Goal: Transaction & Acquisition: Purchase product/service

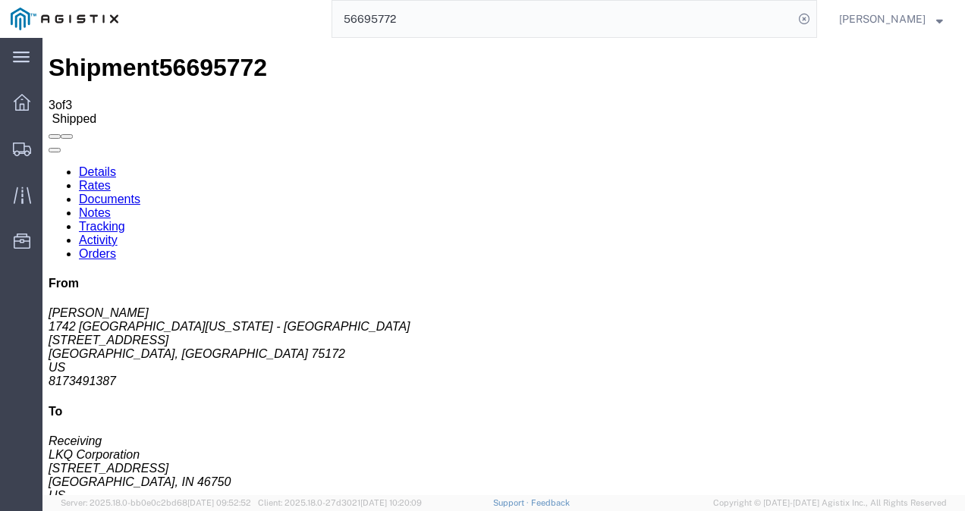
drag, startPoint x: 510, startPoint y: 243, endPoint x: 486, endPoint y: 334, distance: 94.9
click div "Shipment Detail Ship From 1742 North [US_STATE] - [PERSON_NAME] ([PERSON_NAME])…"
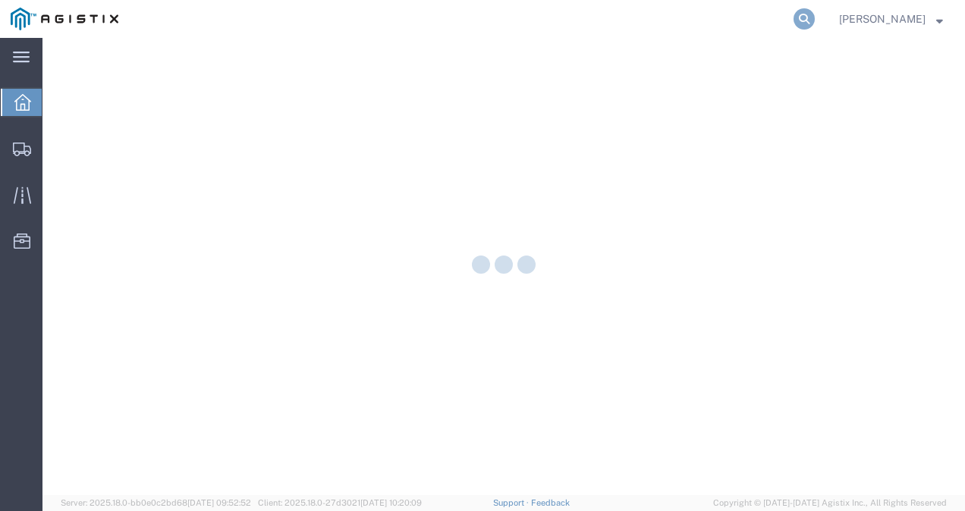
click at [815, 11] on icon at bounding box center [803, 18] width 21 height 21
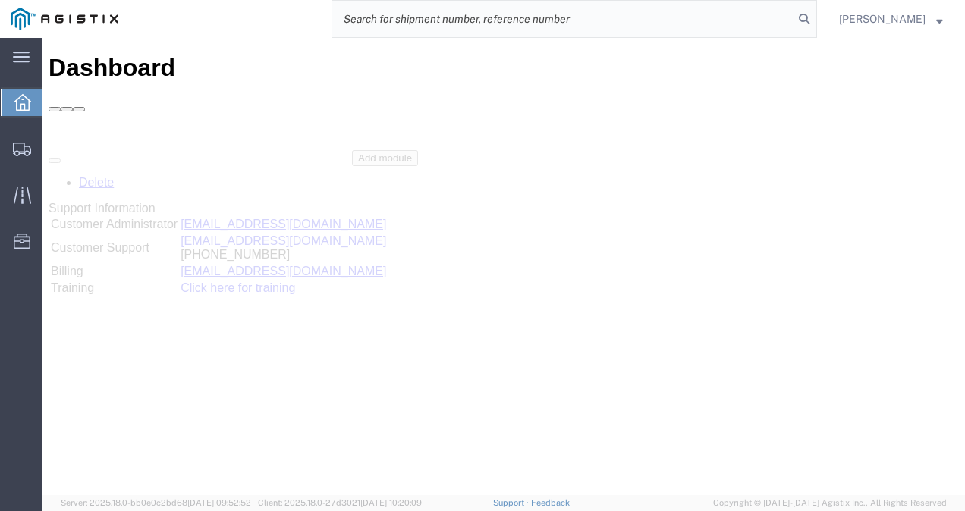
paste input "56760141"
type input "56760141"
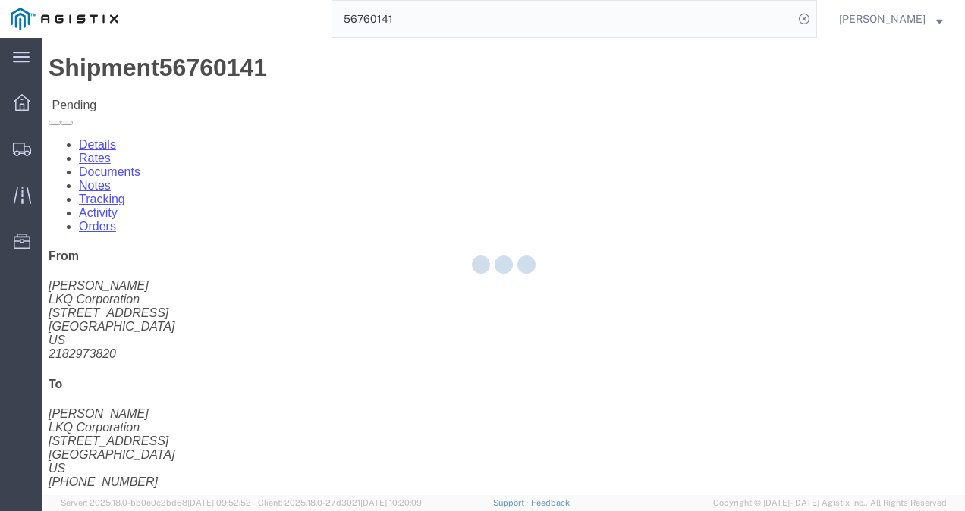
drag, startPoint x: 572, startPoint y: 319, endPoint x: 564, endPoint y: 311, distance: 10.7
click at [572, 319] on div at bounding box center [503, 266] width 922 height 457
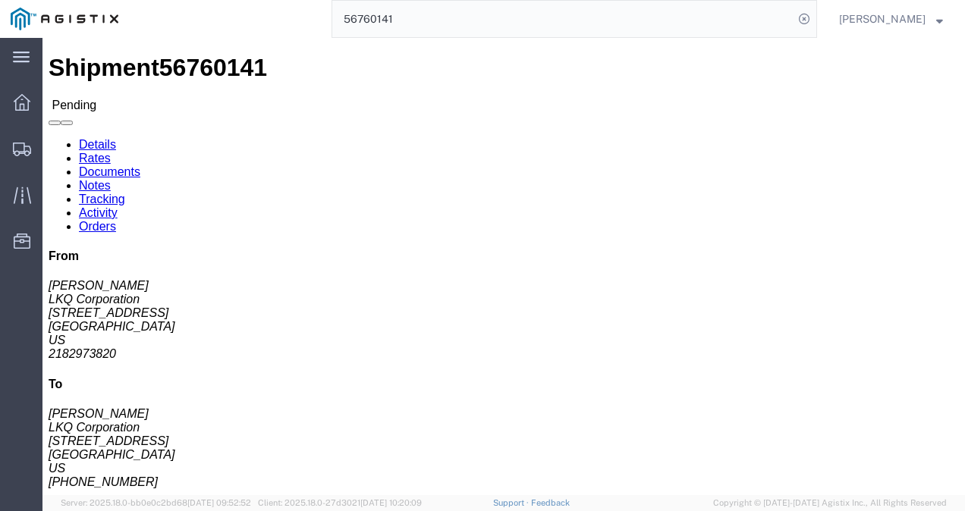
click button "Enter / Modify Bid"
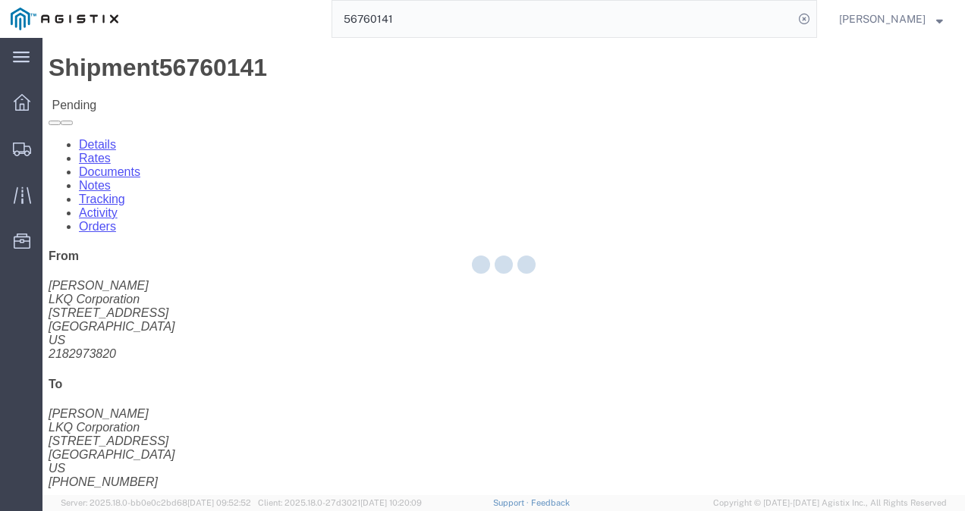
select select "4622"
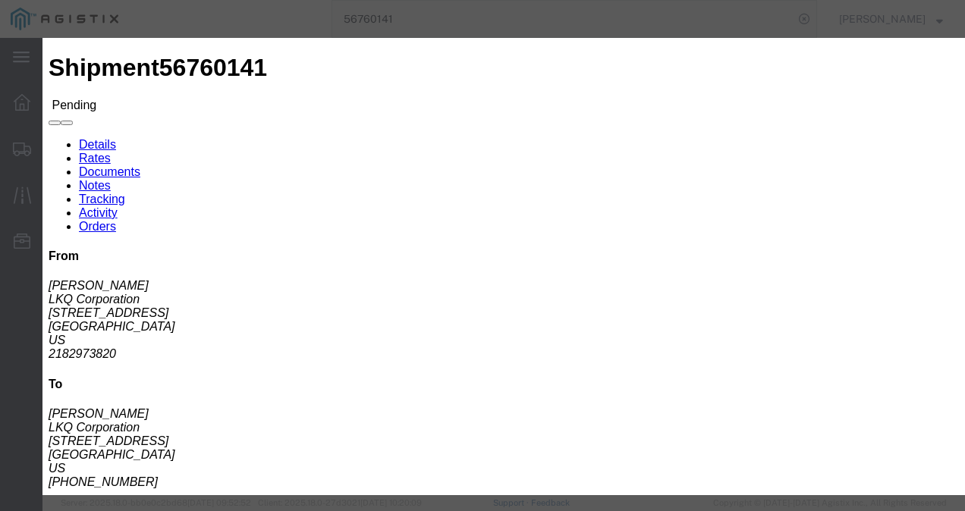
drag, startPoint x: 284, startPoint y: 171, endPoint x: 243, endPoint y: 133, distance: 56.4
click link "ks_ga - Echo Global Logistics - TL Standard 3 - 5 Day"
drag, startPoint x: 736, startPoint y: 158, endPoint x: 510, endPoint y: 153, distance: 226.0
click div "Select 2 Day Service 3 Axle Winch Truck 3 to 5 Day Service 96L Domestic Flat Ra…"
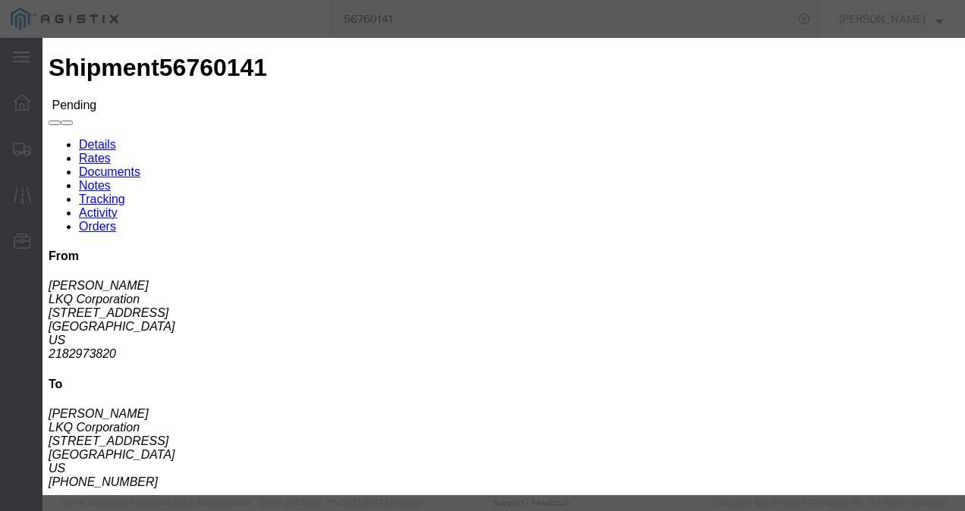
click input "2400"
type input "2500"
click button "Submit"
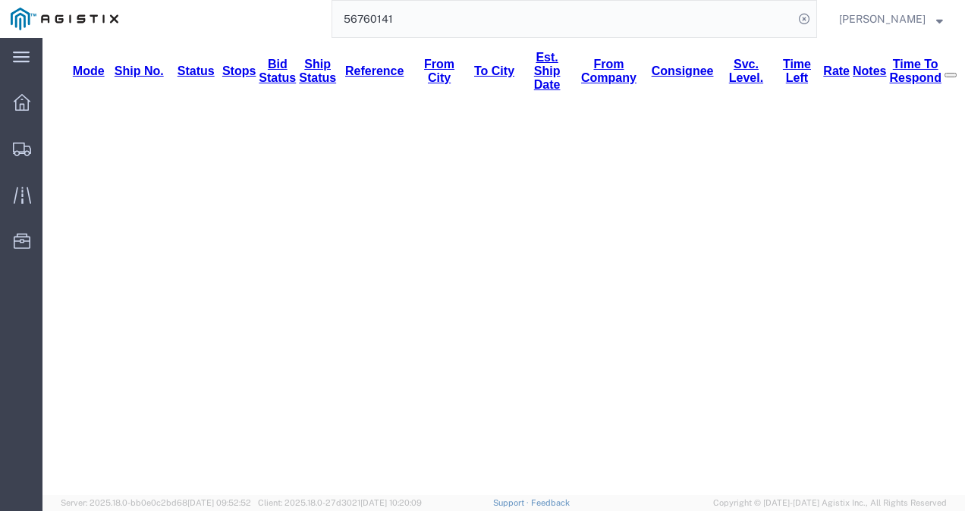
scroll to position [379, 0]
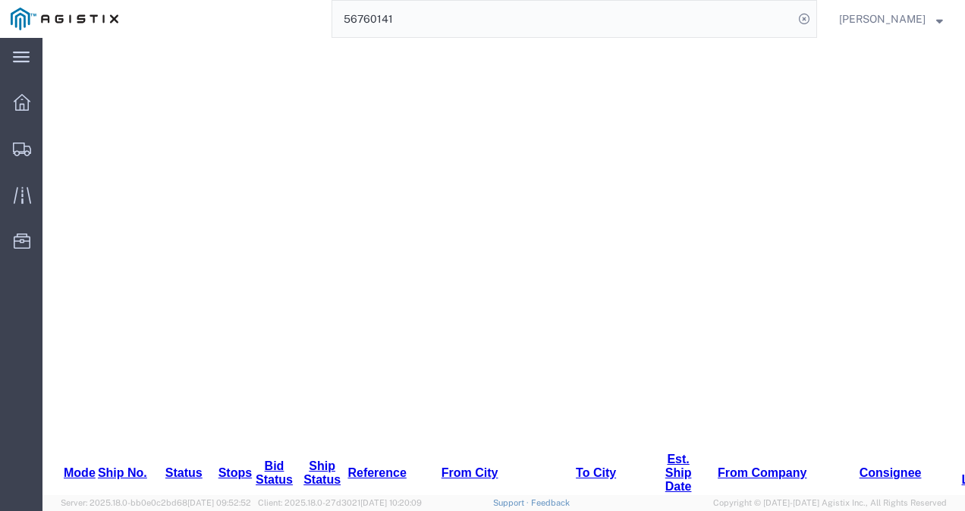
click at [429, 15] on input "56760141" at bounding box center [562, 19] width 461 height 36
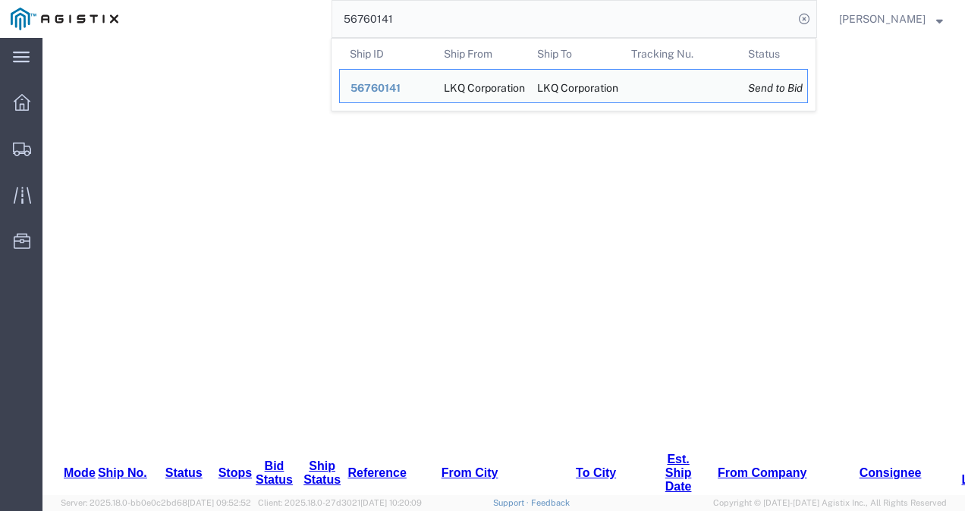
click at [429, 15] on input "56760141" at bounding box center [562, 19] width 461 height 36
paste input "233"
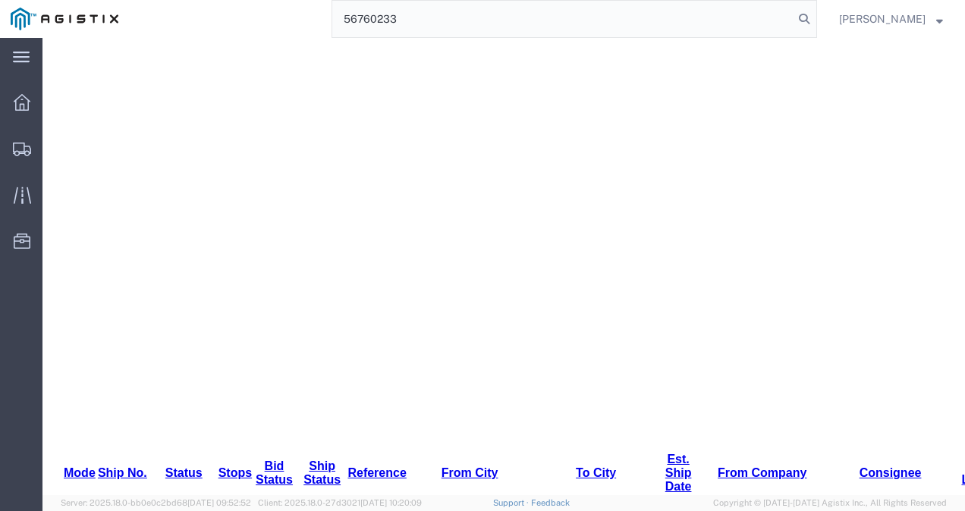
type input "56760233"
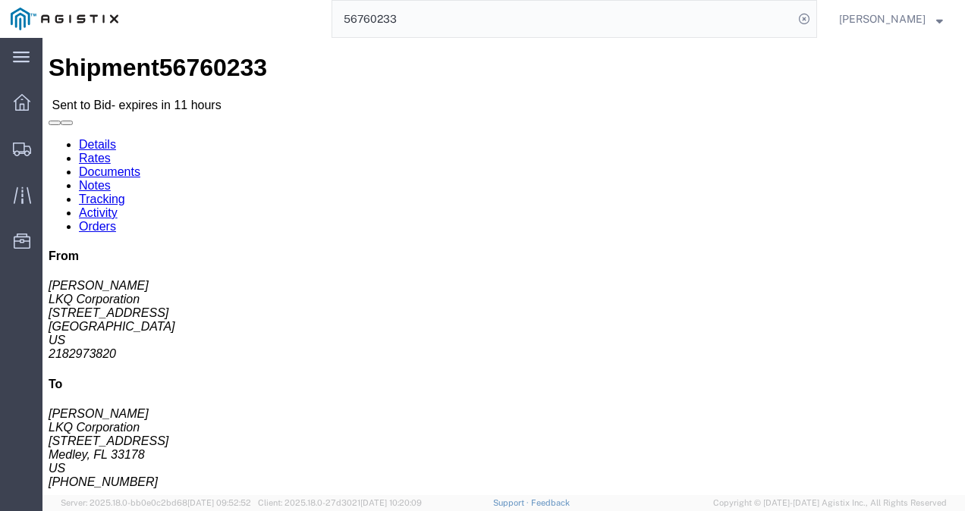
click link "Rates"
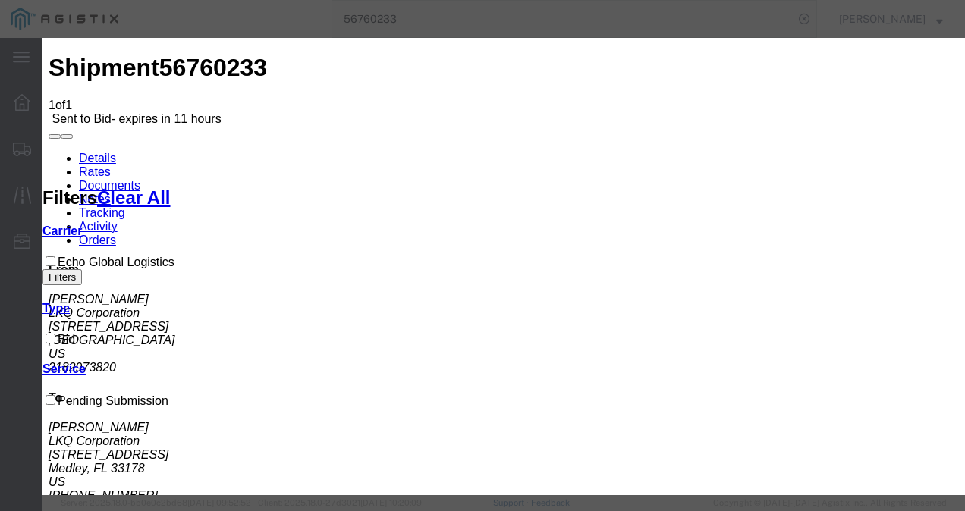
select select "4622"
select select "13989"
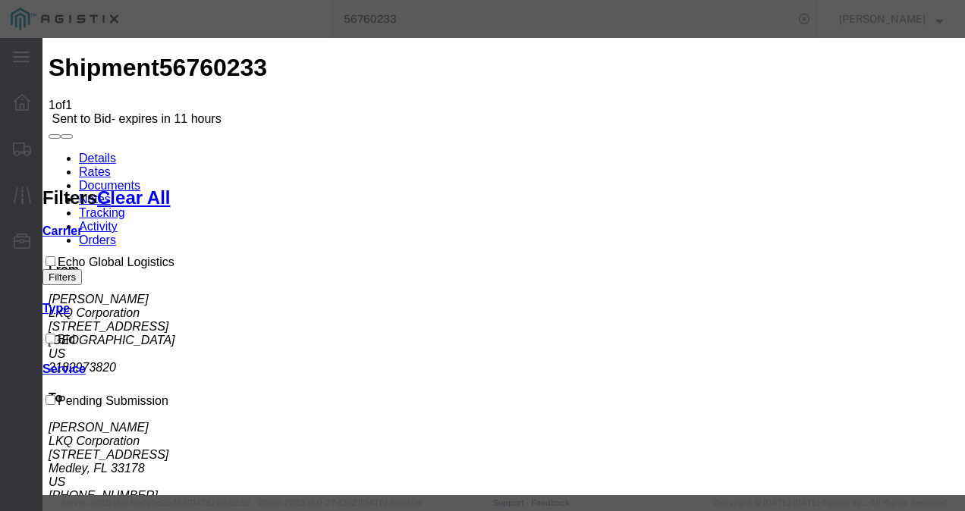
type input "305"
type input "3950"
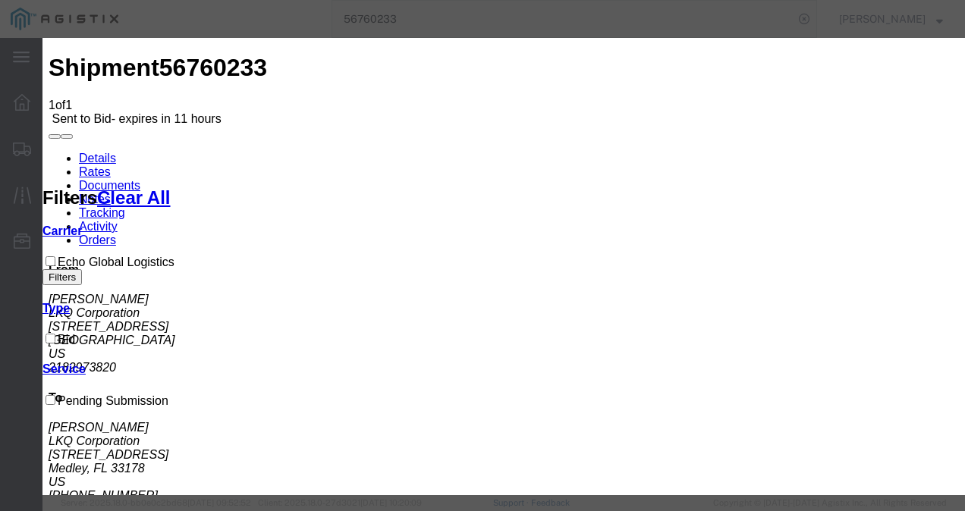
type input "mnfl"
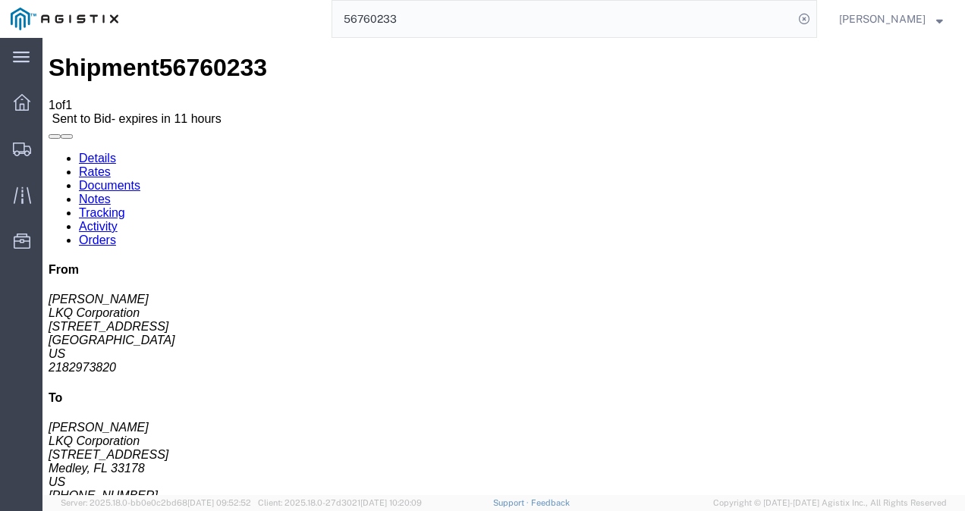
click at [422, 6] on input "56760233" at bounding box center [562, 19] width 461 height 36
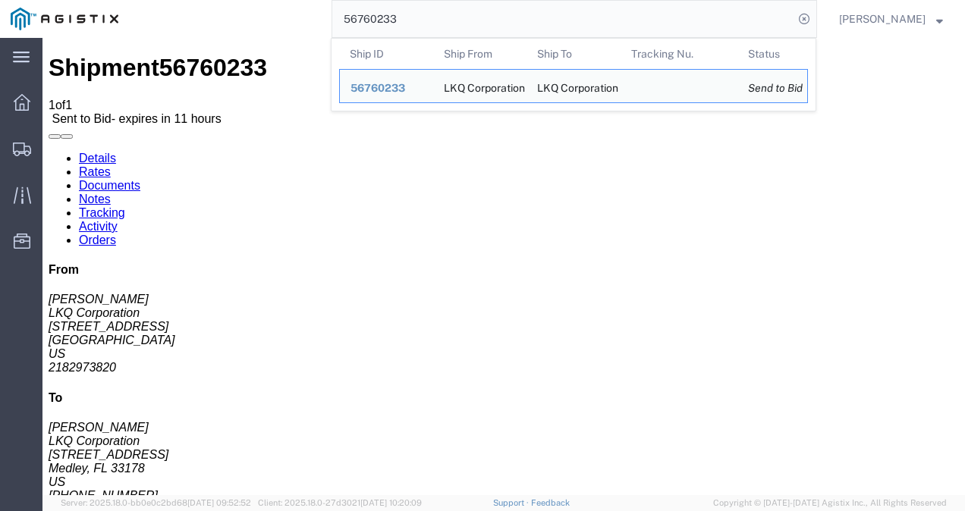
click at [421, 6] on input "56760233" at bounding box center [562, 19] width 461 height 36
paste input "36516"
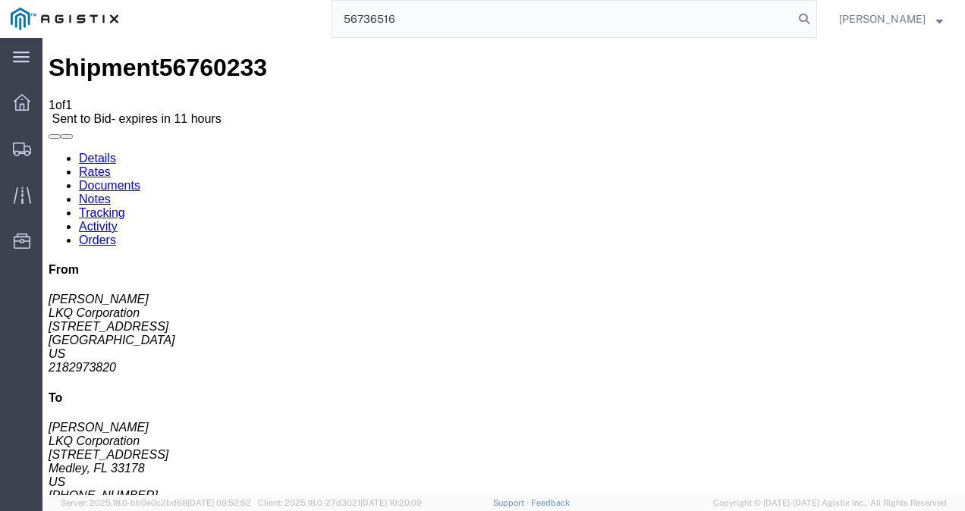
type input "56736516"
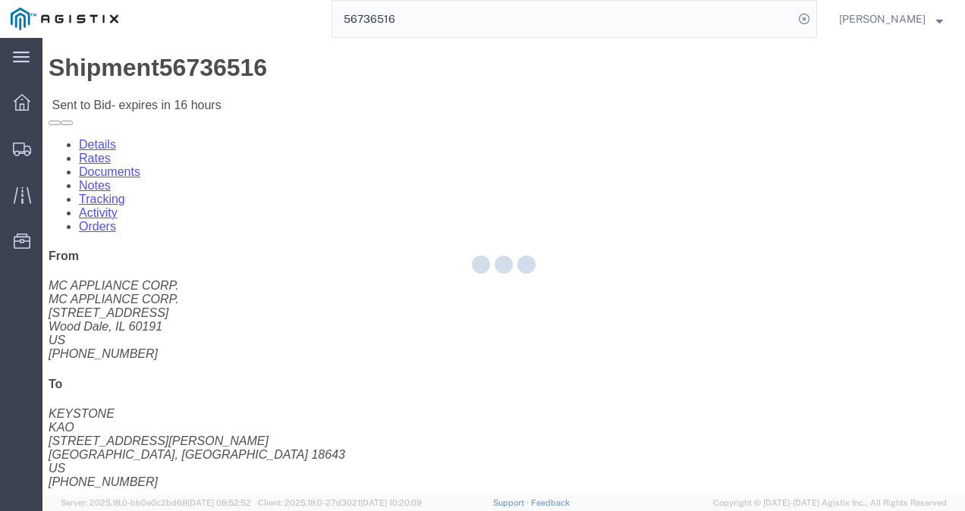
click div "Shipment Detail Ship From MC APPLIANCE CORP. (MC APPLIANCE CORP.) [STREET_ADDRE…"
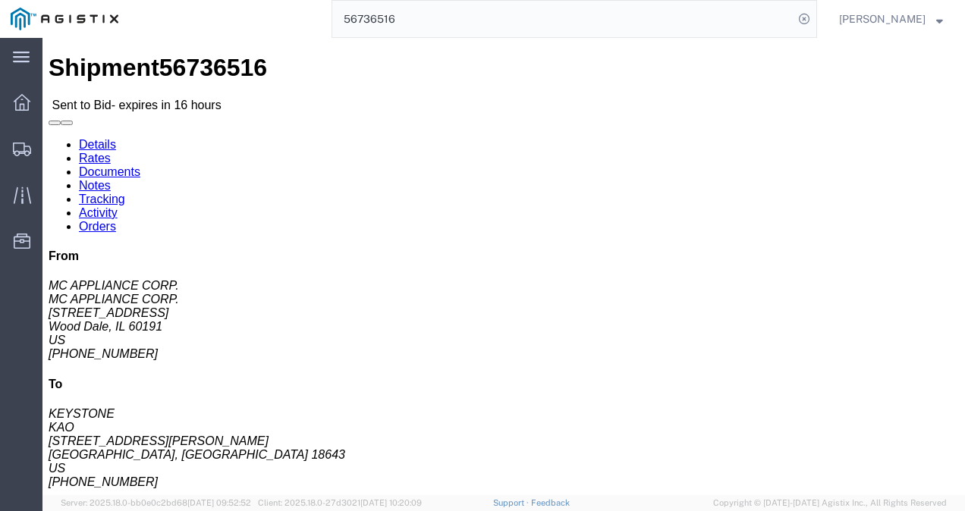
click link "Rates"
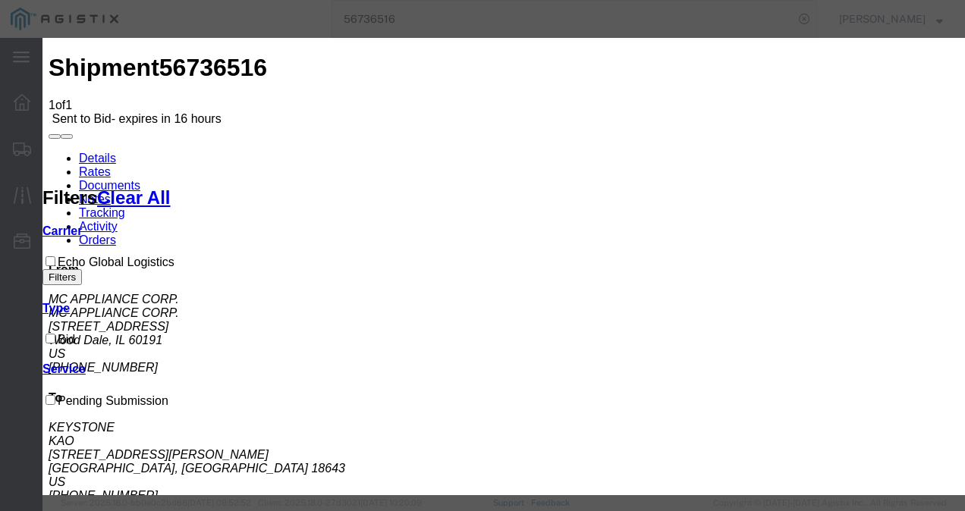
drag, startPoint x: 273, startPoint y: 177, endPoint x: 274, endPoint y: 185, distance: 7.6
select select "4622"
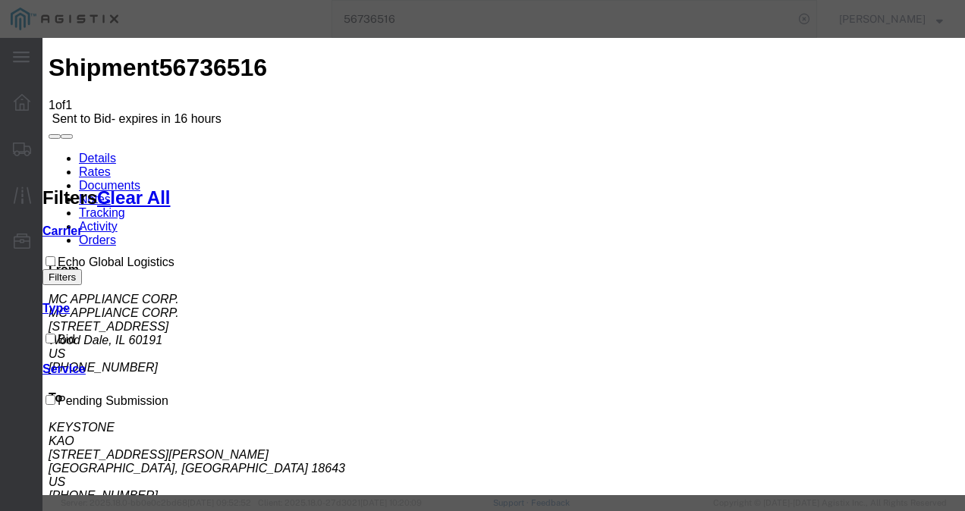
select select "13989"
type input "1600"
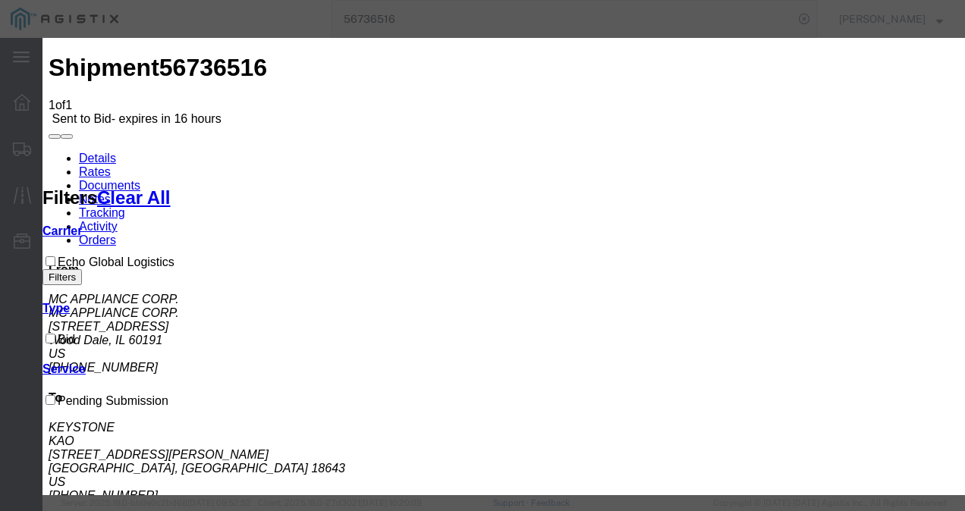
type input "o"
type input "ilpa"
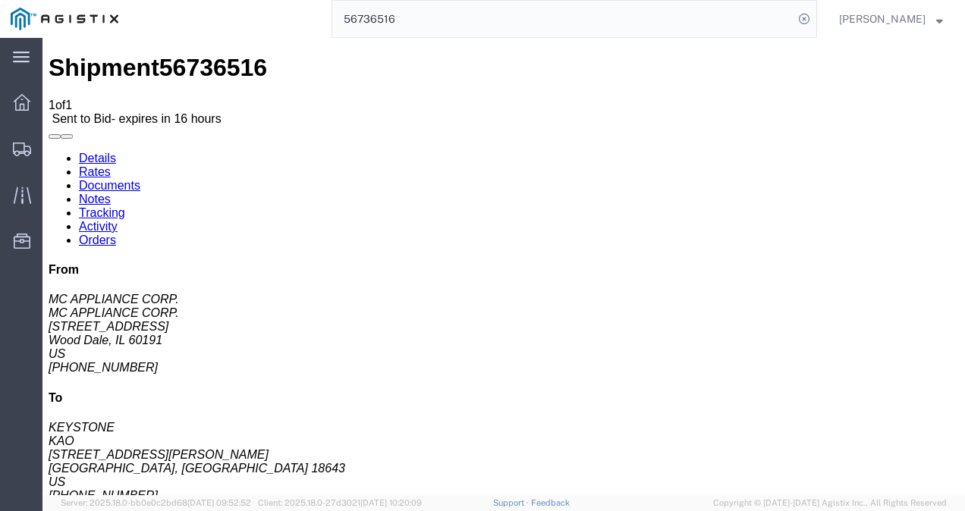
drag, startPoint x: 369, startPoint y: 410, endPoint x: 364, endPoint y: 489, distance: 79.1
drag, startPoint x: 507, startPoint y: 391, endPoint x: 507, endPoint y: 448, distance: 56.9
click at [487, 20] on input "56736516" at bounding box center [562, 19] width 461 height 36
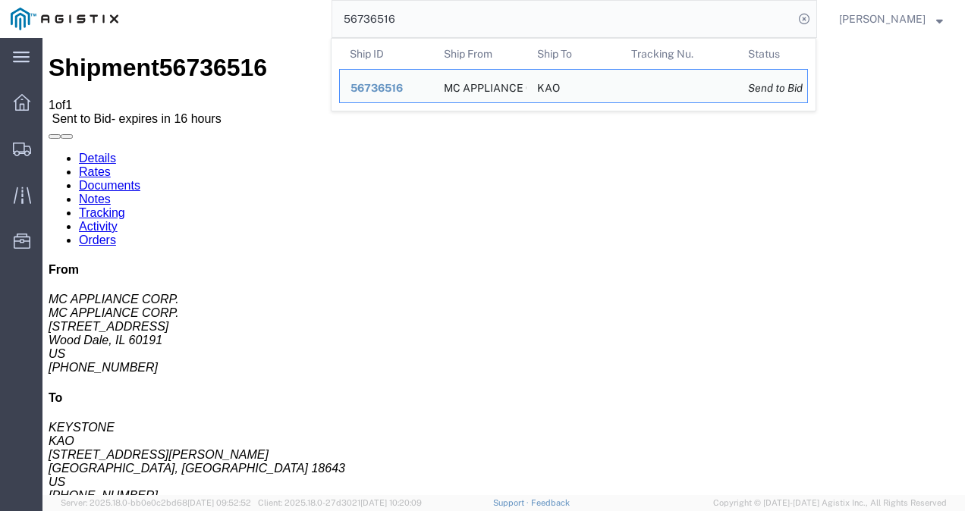
click at [487, 20] on input "56736516" at bounding box center [562, 19] width 461 height 36
paste input "60141"
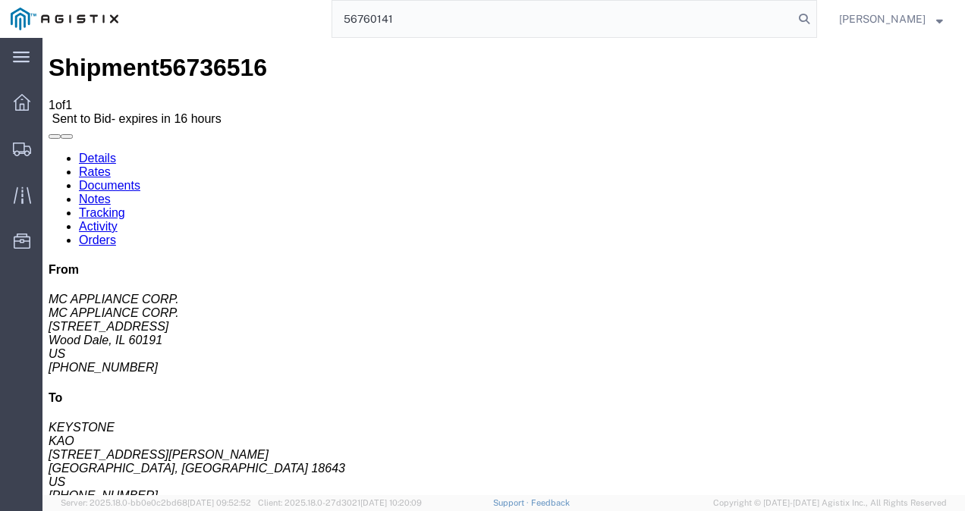
type input "56760141"
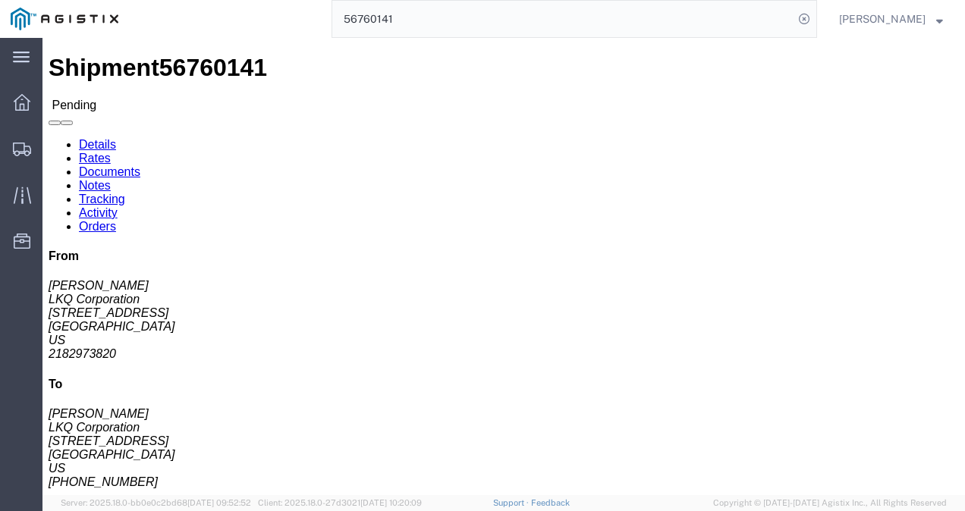
click div "Leg 1 - Truckload Vehicle 1: Standard Dry Van (53 Feet) Number of trucks: 1"
click h4 "Routing & Vehicle Information"
click button "Enter / Modify Bid"
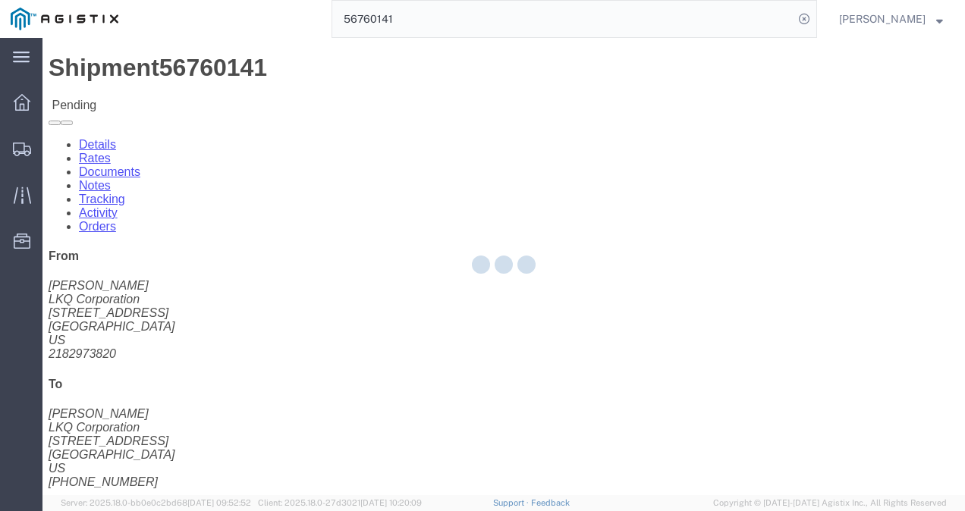
select select "4622"
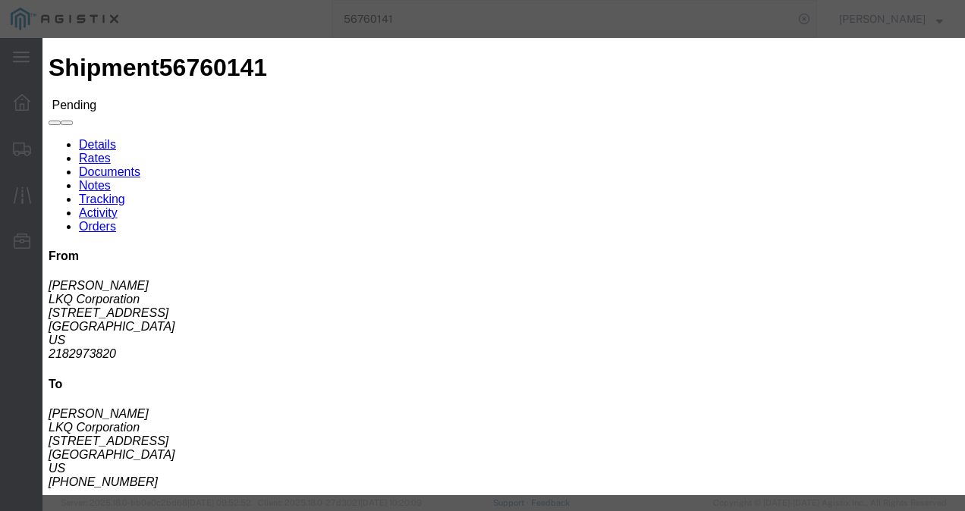
click link "ks_ga - Echo Global Logistics - TL Standard 3 - 5 Day"
drag, startPoint x: 600, startPoint y: 147, endPoint x: 538, endPoint y: 140, distance: 62.6
click div "Mode Select Air Less than Truckload Multi-Leg Ocean Freight Rail Small Parcel T…"
type input "2300"
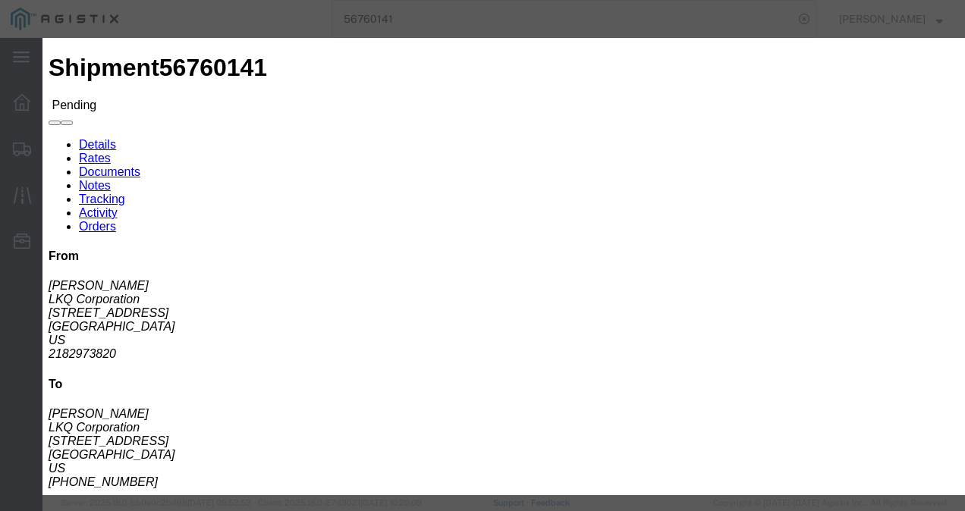
click button "Submit"
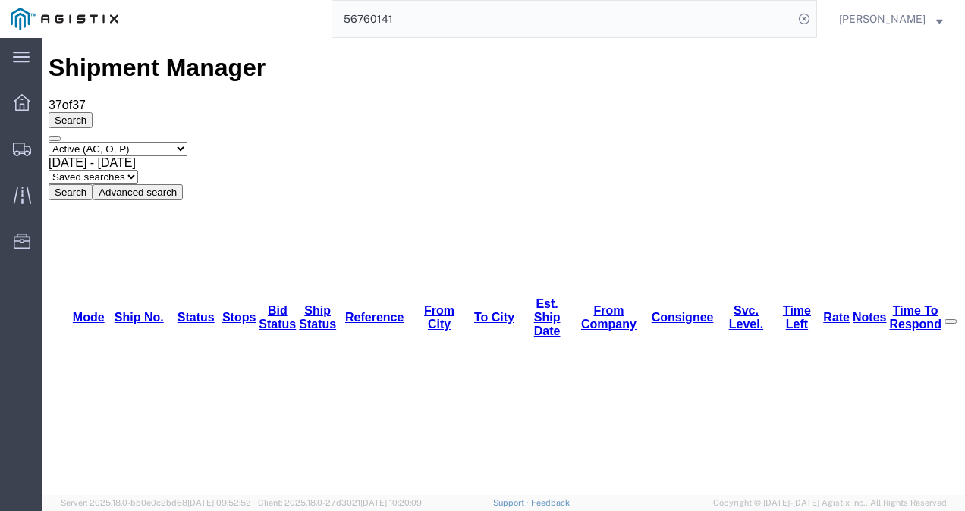
drag, startPoint x: 887, startPoint y: 98, endPoint x: 777, endPoint y: 90, distance: 109.5
click at [884, 142] on div "Select status Active (AC, O, P) All Approved Awaiting Confirmation (AC) Booked …" at bounding box center [504, 171] width 910 height 58
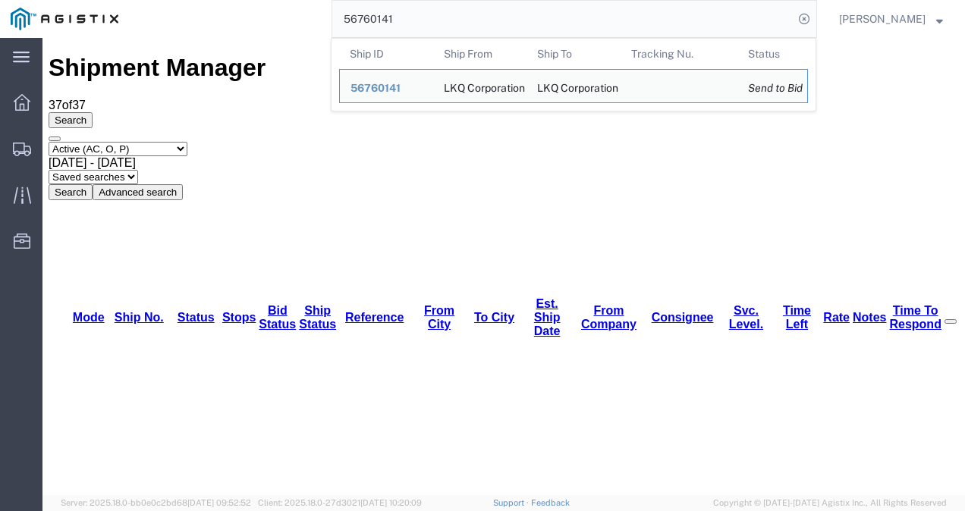
click at [532, 23] on input "56760141" at bounding box center [562, 19] width 461 height 36
paste input "233"
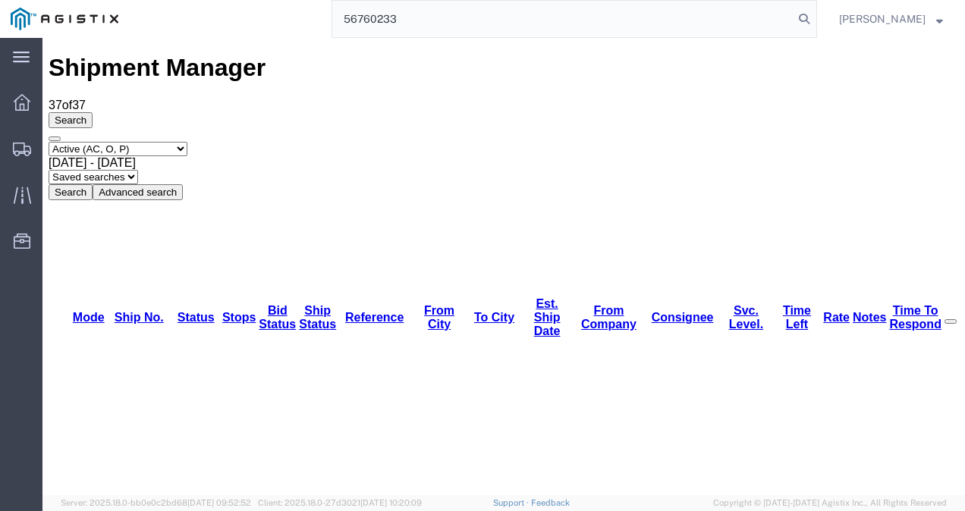
type input "56760233"
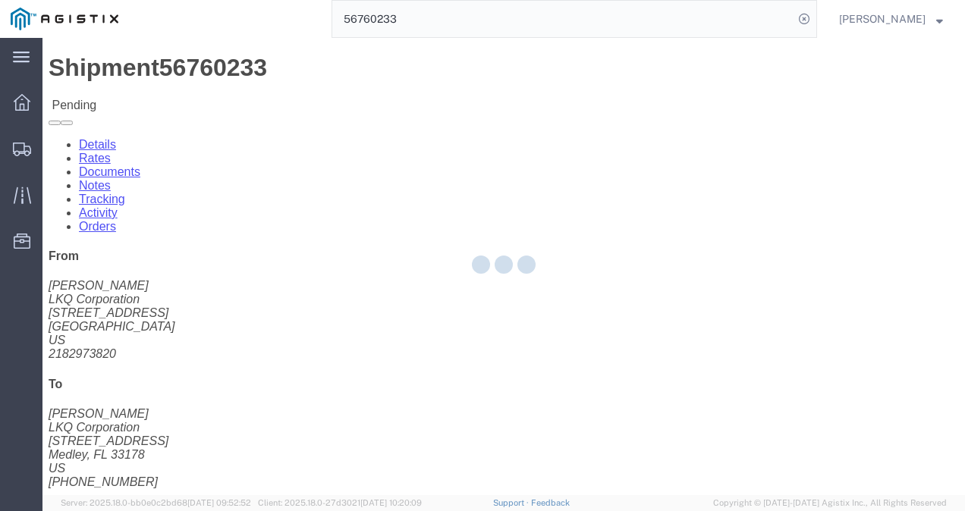
click at [537, 279] on div at bounding box center [503, 266] width 922 height 457
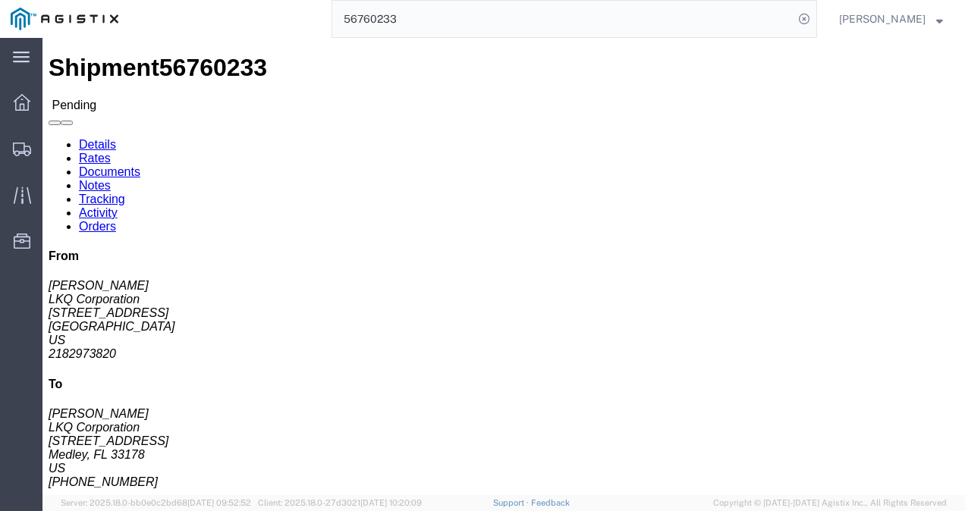
drag, startPoint x: 496, startPoint y: 232, endPoint x: 482, endPoint y: 241, distance: 16.4
click div "Ship From LKQ Corporation ([PERSON_NAME]) 3118 [STREET_ADDRESS] 2182973820 [EMA…"
drag, startPoint x: 479, startPoint y: 229, endPoint x: 604, endPoint y: 421, distance: 228.7
click div "Ship From LKQ Corporation ([PERSON_NAME]) 3118 [STREET_ADDRESS] 2182973820 [EMA…"
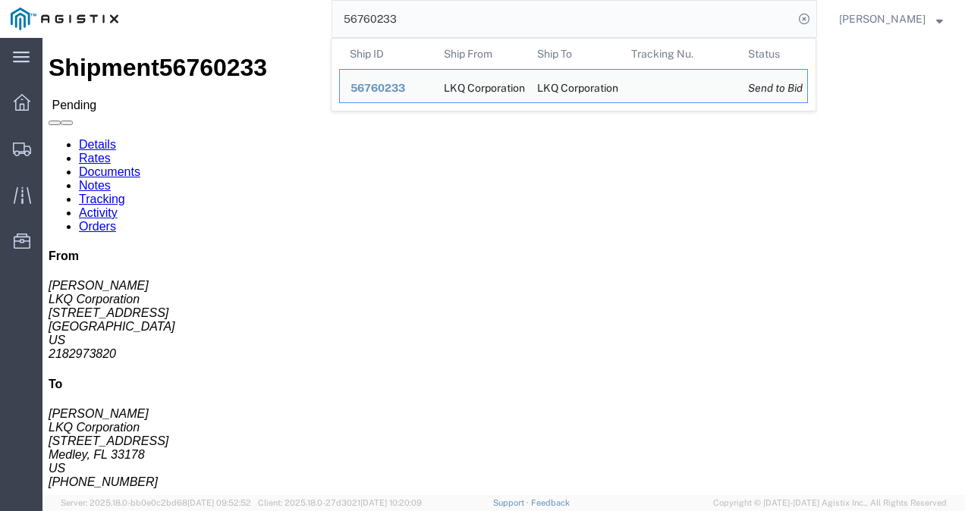
drag, startPoint x: 499, startPoint y: 18, endPoint x: 189, endPoint y: 17, distance: 310.2
click at [193, 18] on div "56760233 Ship ID Ship From Ship To Tracking Nu. Status Ship ID 56760233 Ship Fr…" at bounding box center [473, 19] width 688 height 38
click div "Leg 1 - Truckload Vehicle 1: Standard Dry Van (53 Feet) Number of trucks: 1"
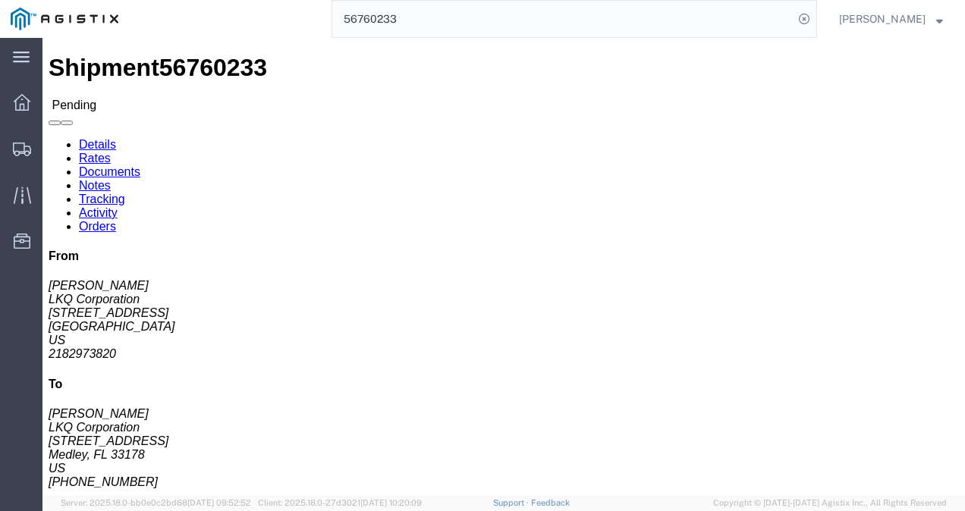
click button "Enter / Modify Bid"
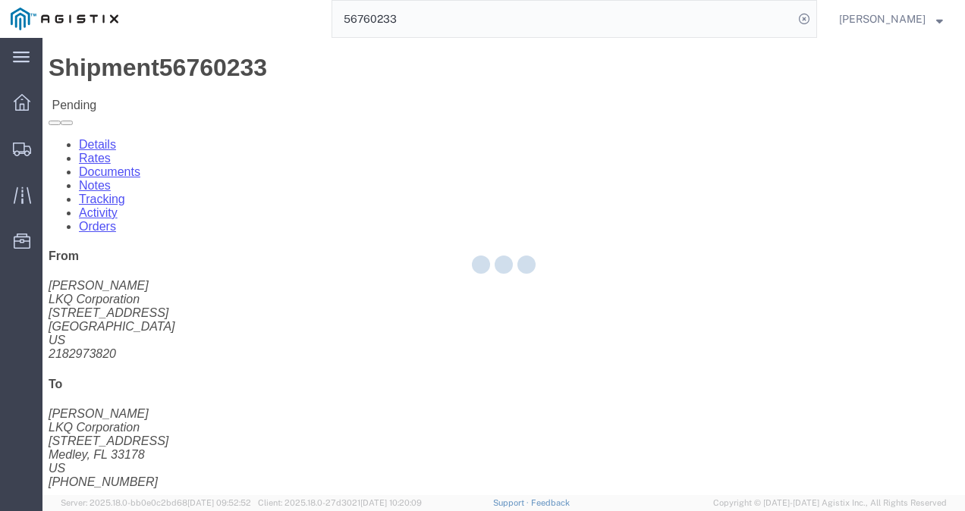
select select "4622"
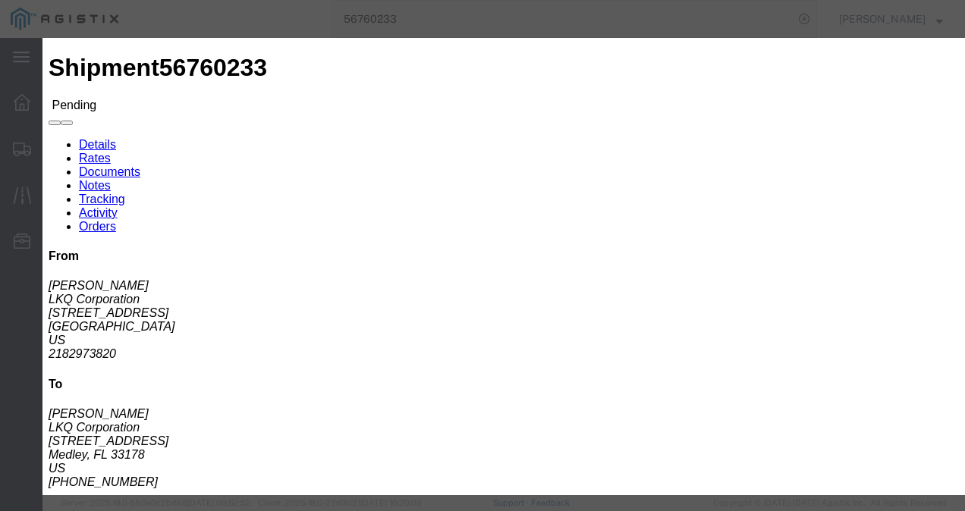
click link "mnfl - Echo Global Logistics - TL Standard 3 - 5 Day"
drag, startPoint x: 738, startPoint y: 153, endPoint x: 547, endPoint y: 152, distance: 191.1
click div "Select 2 Day Service 3 Axle Winch Truck 3 to 5 Day Service 96L Domestic Flat Ra…"
type input "3275"
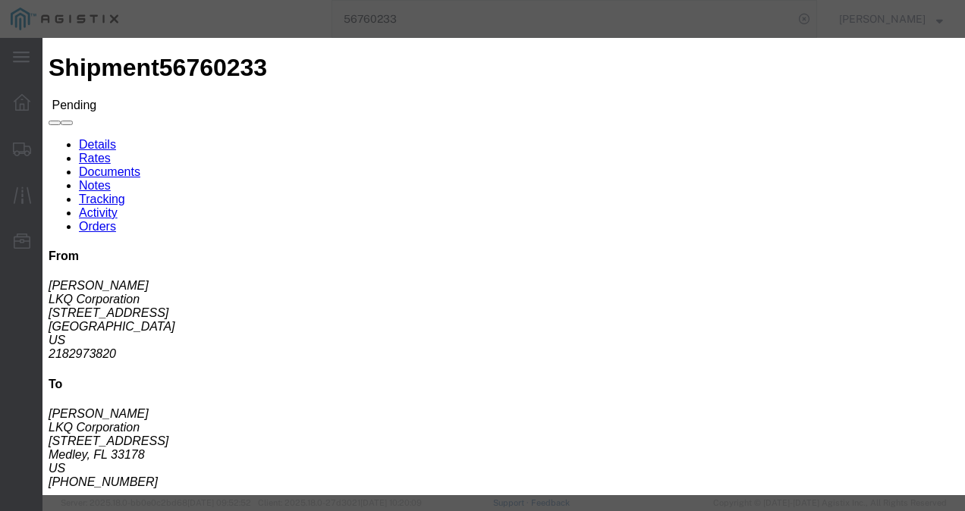
click button "Submit"
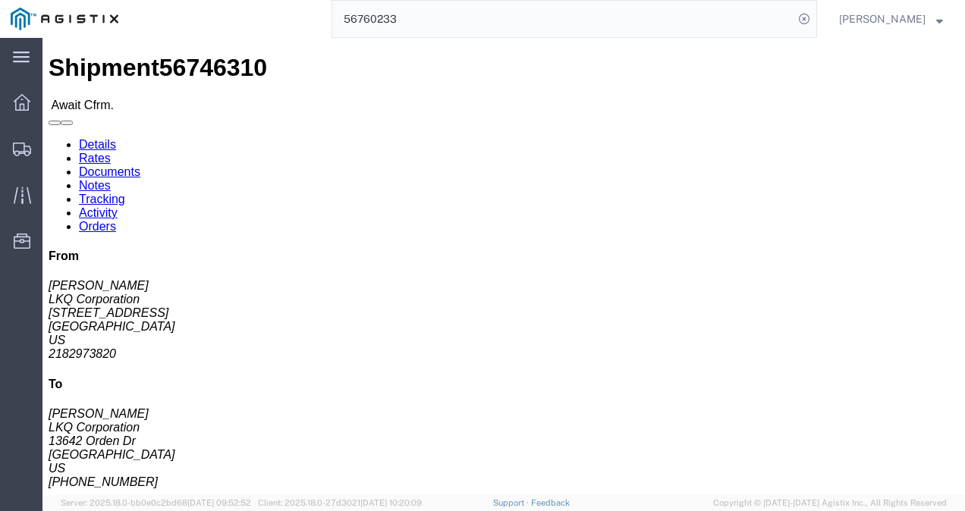
drag, startPoint x: 399, startPoint y: 287, endPoint x: 153, endPoint y: 144, distance: 284.5
click div "Shipment Detail Ship From LKQ Corporation ([PERSON_NAME]) 3118 [STREET_ADDRESS]…"
click link "Rates"
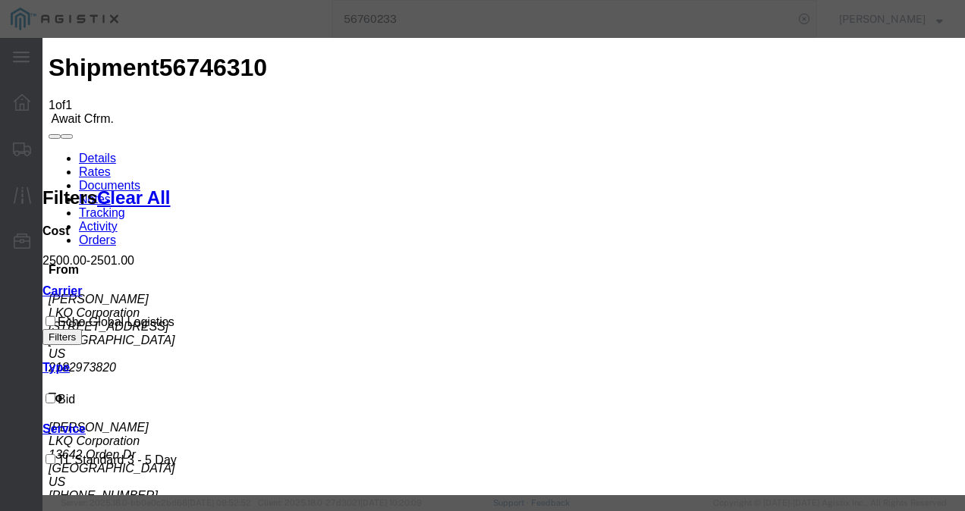
drag, startPoint x: 455, startPoint y: 254, endPoint x: 450, endPoint y: 219, distance: 35.3
type input "187329213987"
type input "987"
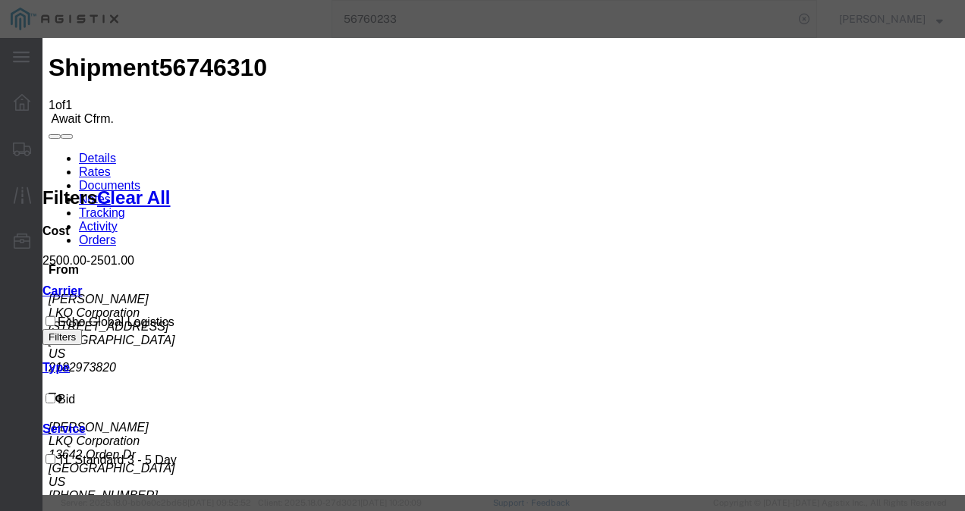
type input "98327982173987987"
type input "98798798798797"
type input "9872139872139879"
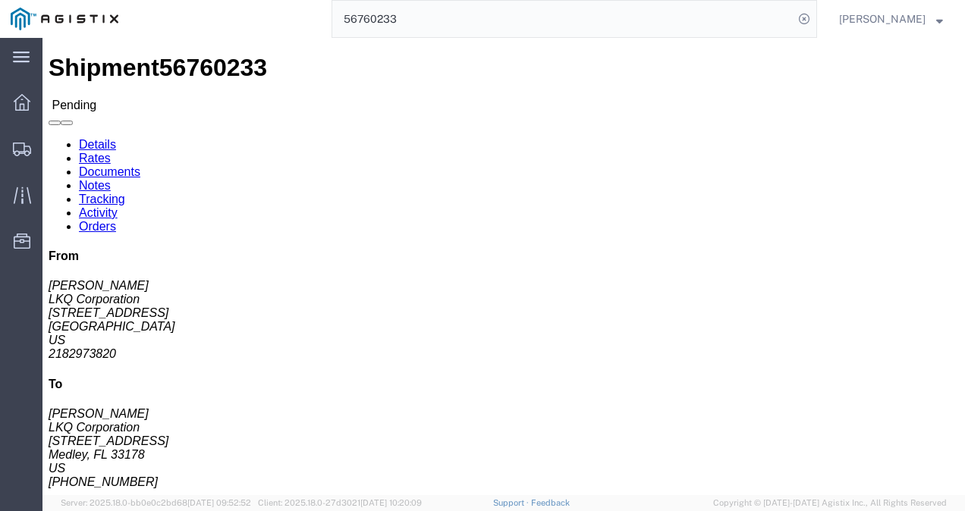
click button "Enter / Modify Bid"
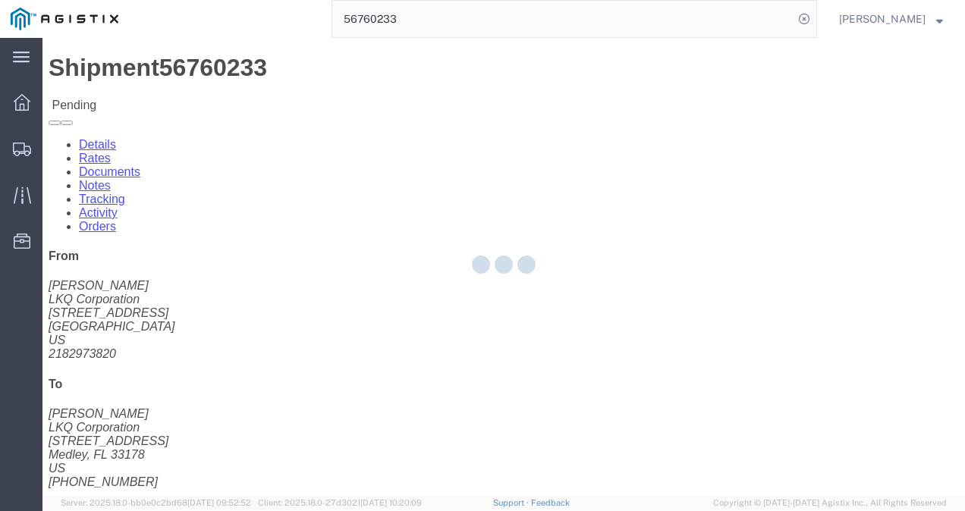
select select "4622"
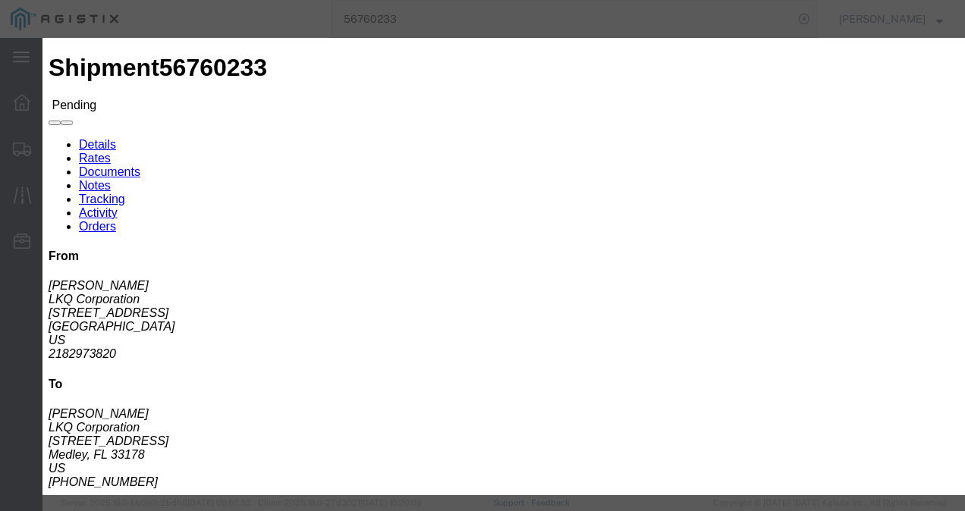
click link "mnfl - Echo Global Logistics - TL Standard 3 - 5 Day"
drag, startPoint x: 526, startPoint y: 297, endPoint x: 488, endPoint y: 284, distance: 40.1
click div "Mode Select Air Less than Truckload Multi-Leg Ocean Freight Rail Small Parcel T…"
type input "3200"
click button "Submit"
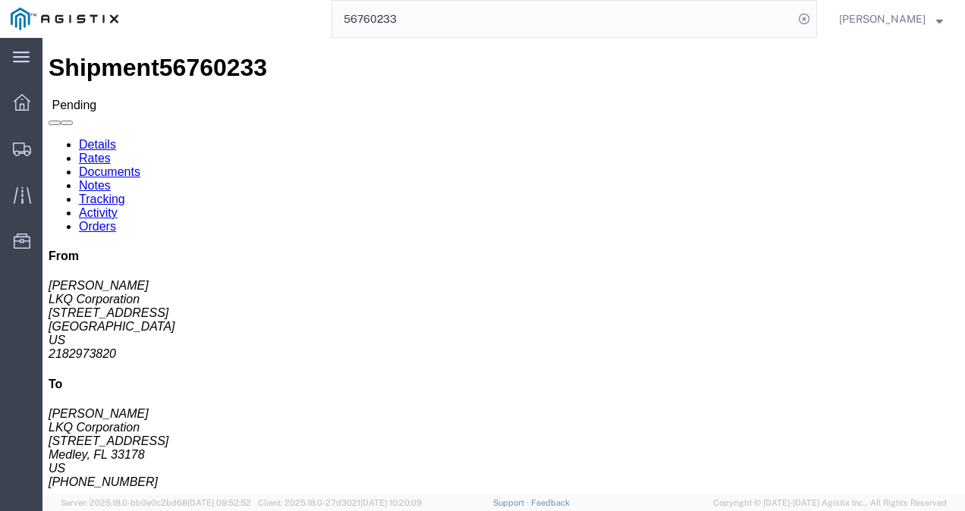
click div "Shipment Detail Ship From LKQ Corporation ([PERSON_NAME]) 3118 [STREET_ADDRESS]…"
click span "56760233"
copy span "56760233"
click div "Leg 1 - Truckload Vehicle 1: Standard Dry Van (53 Feet) Number of trucks: 1"
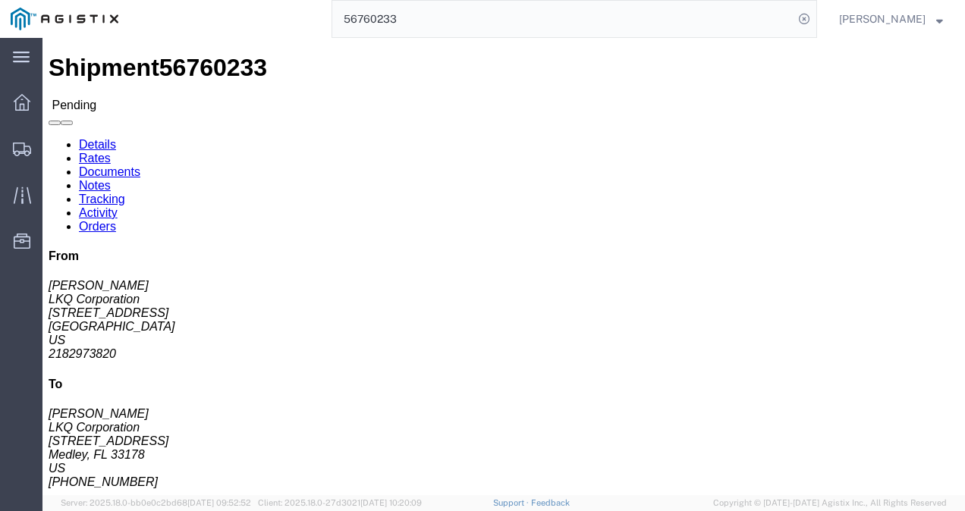
click at [573, 14] on input "56760233" at bounding box center [562, 19] width 461 height 36
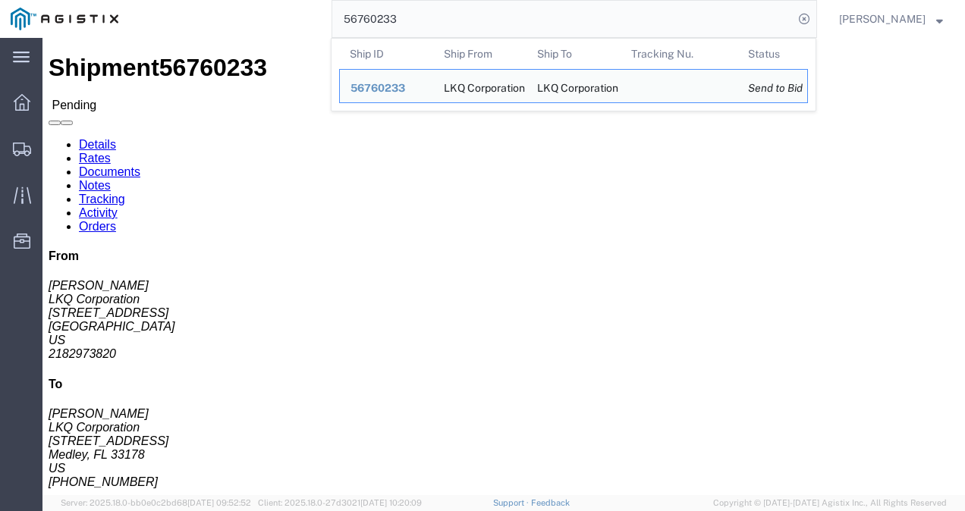
click at [573, 14] on input "56760233" at bounding box center [562, 19] width 461 height 36
click at [538, 19] on input "56760233" at bounding box center [562, 19] width 461 height 36
paste input "56700806"
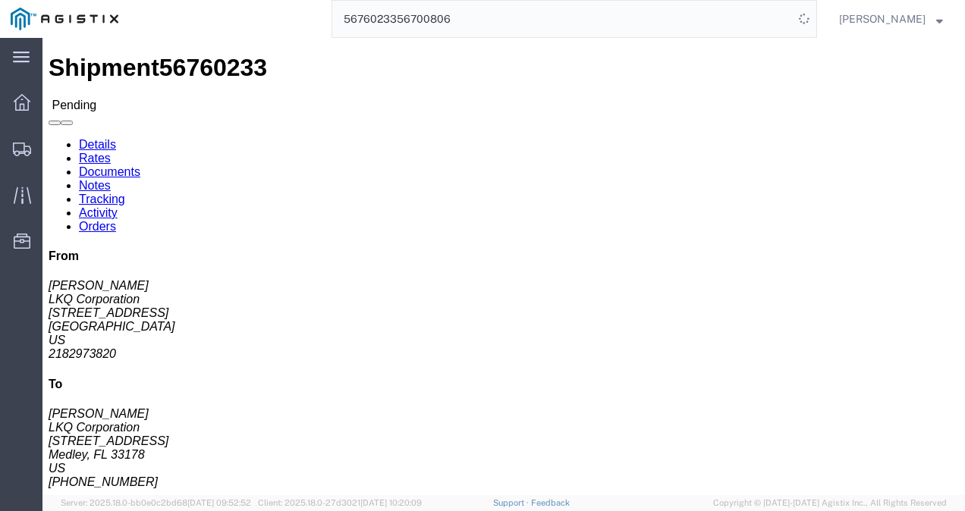
click at [526, 11] on input "5676023356700806" at bounding box center [562, 19] width 461 height 36
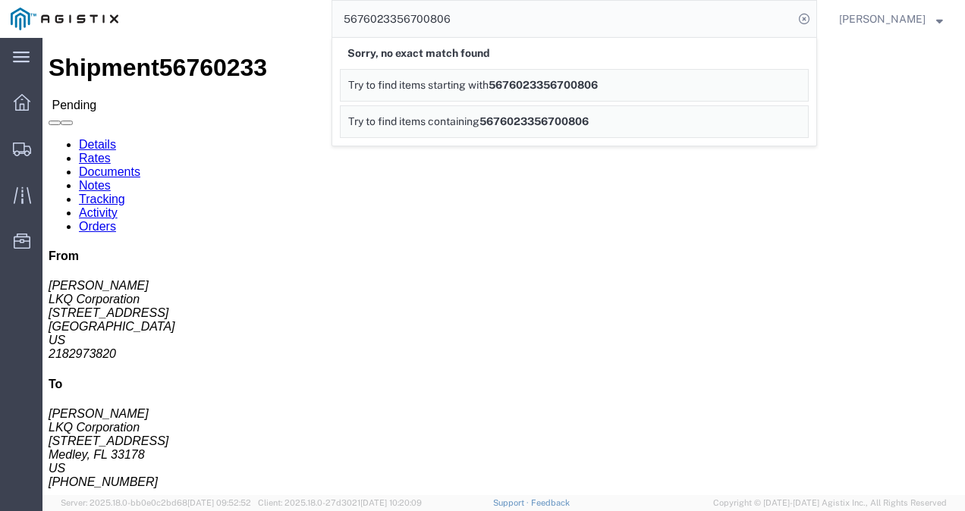
click at [526, 11] on input "5676023356700806" at bounding box center [562, 19] width 461 height 36
paste input "search"
type input "56700806"
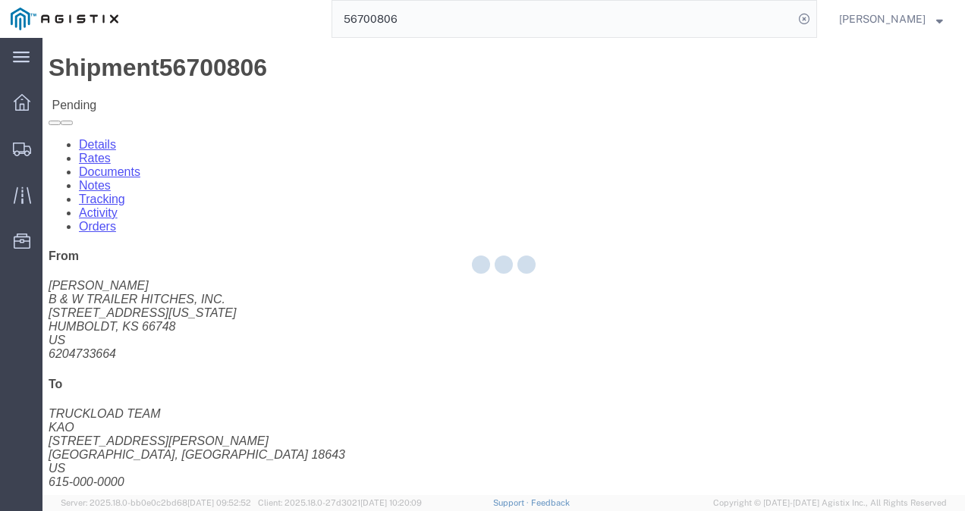
click div "Ship From B & W TRAILER HITCHES, INC. ([PERSON_NAME]) [STREET_ADDRESS][US_STATE…"
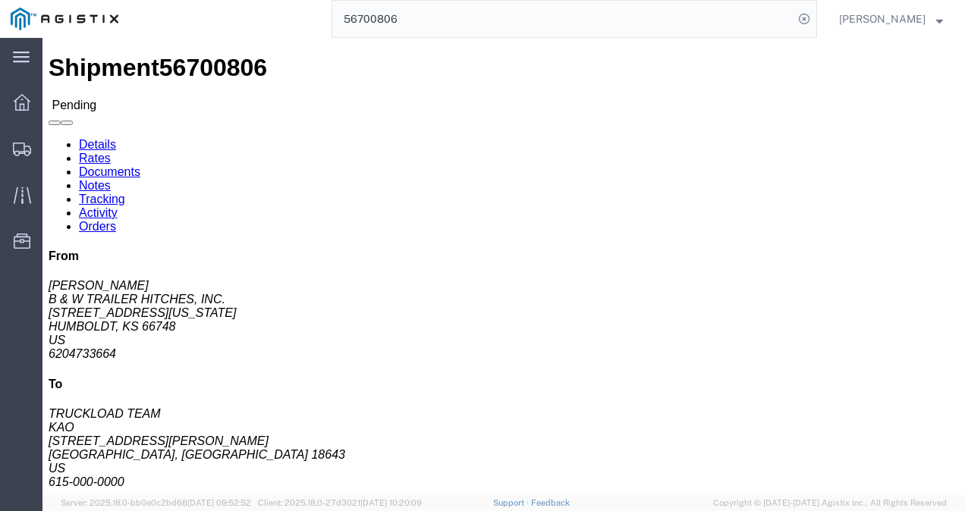
click div "Ship From B & W TRAILER HITCHES, INC. ([PERSON_NAME]) [STREET_ADDRESS][US_STATE…"
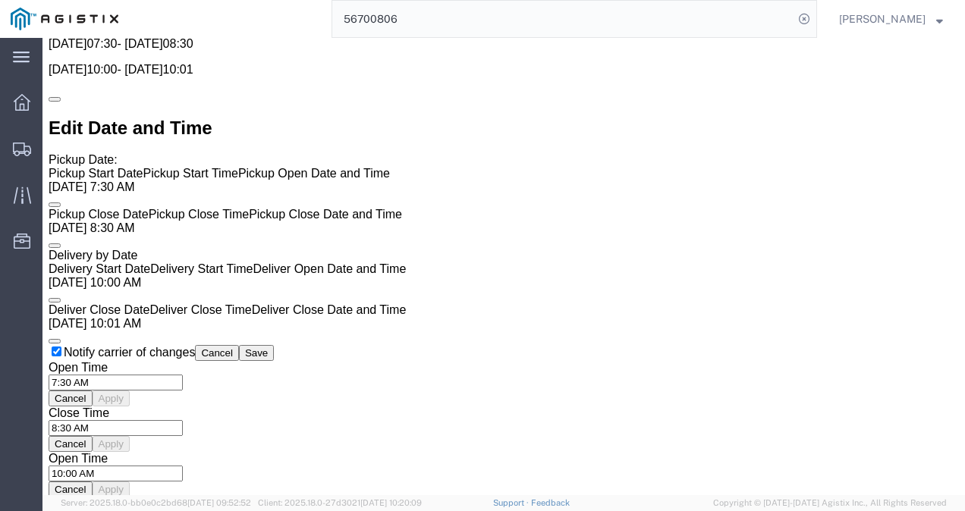
scroll to position [1213, 0]
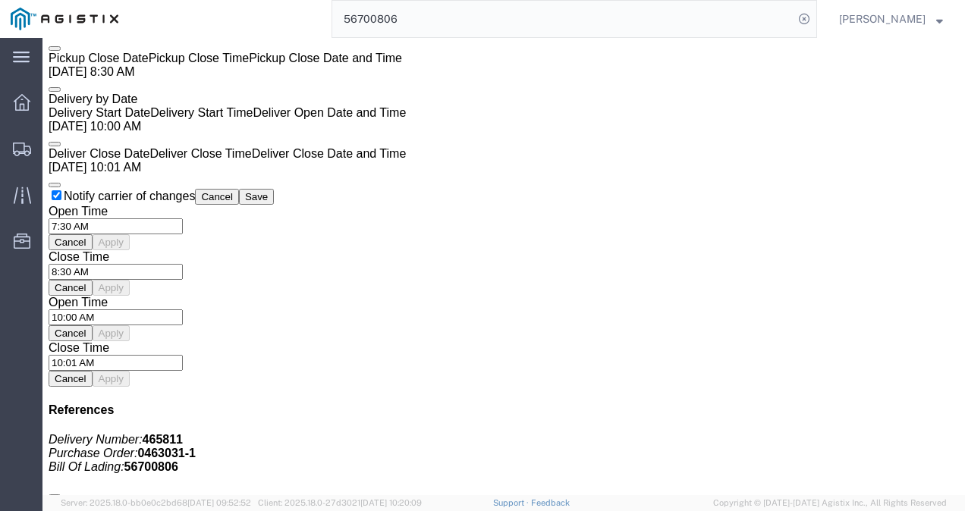
click button "Enter / Modify Bid"
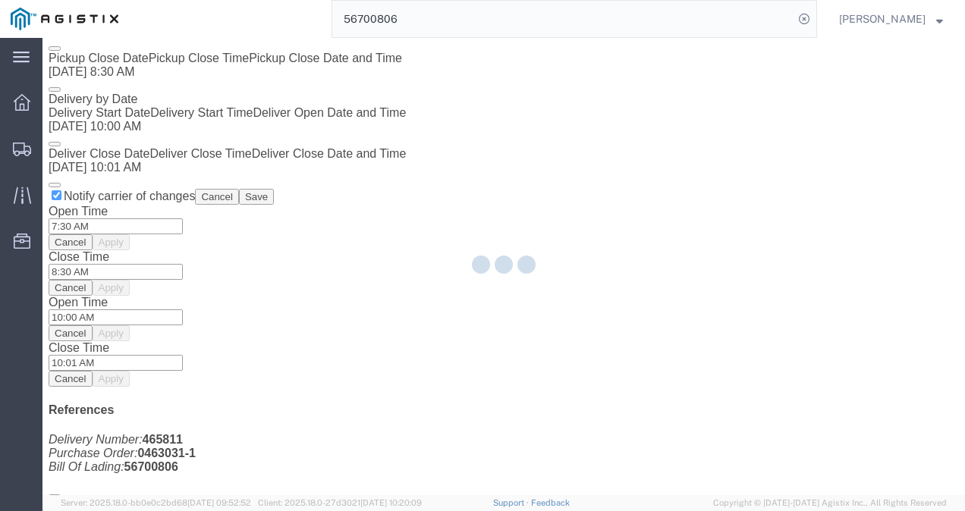
select select "4622"
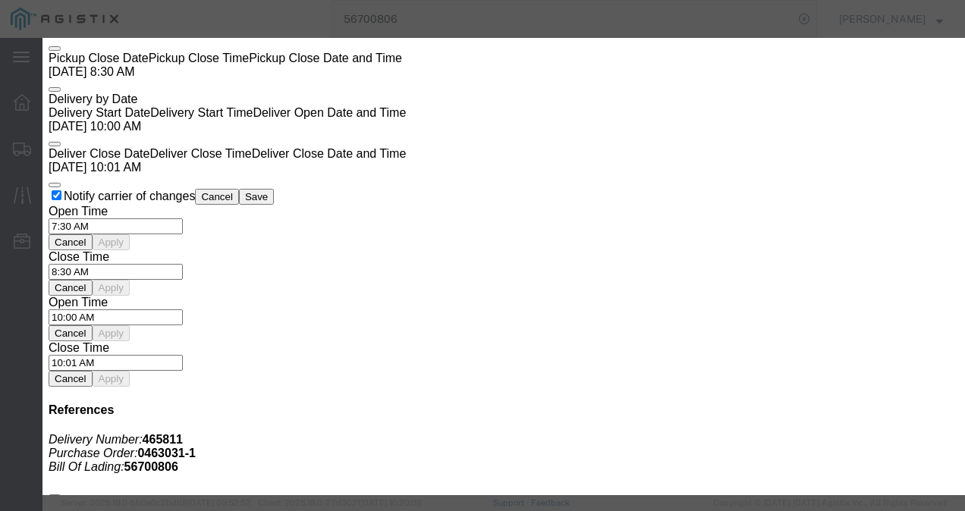
click link "ks_ga - Echo Global Logistics - TL Standard 3 - 5 Day"
drag, startPoint x: 780, startPoint y: 306, endPoint x: 529, endPoint y: 287, distance: 251.8
click div "Mode Select Air Less than Truckload Multi-Leg Ocean Freight Rail Small Parcel T…"
type input "2500"
click button "Submit"
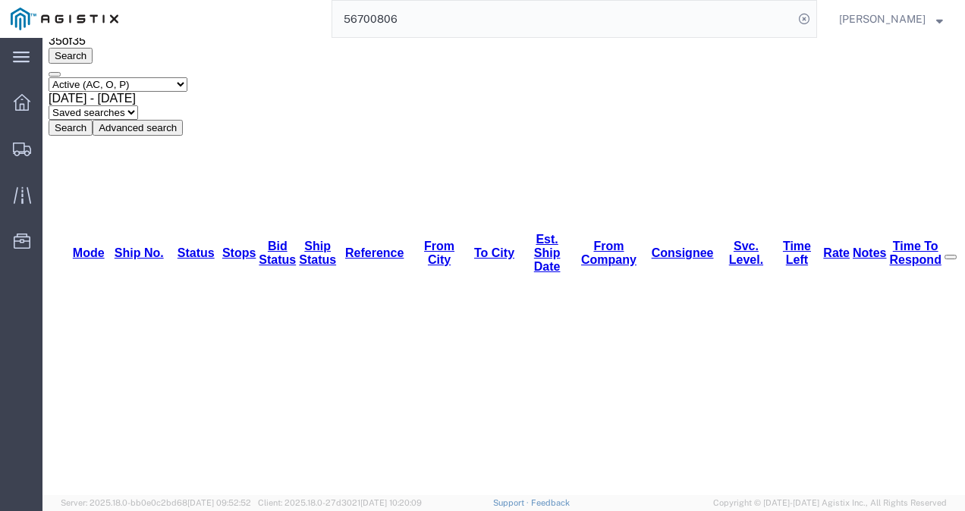
scroll to position [0, 0]
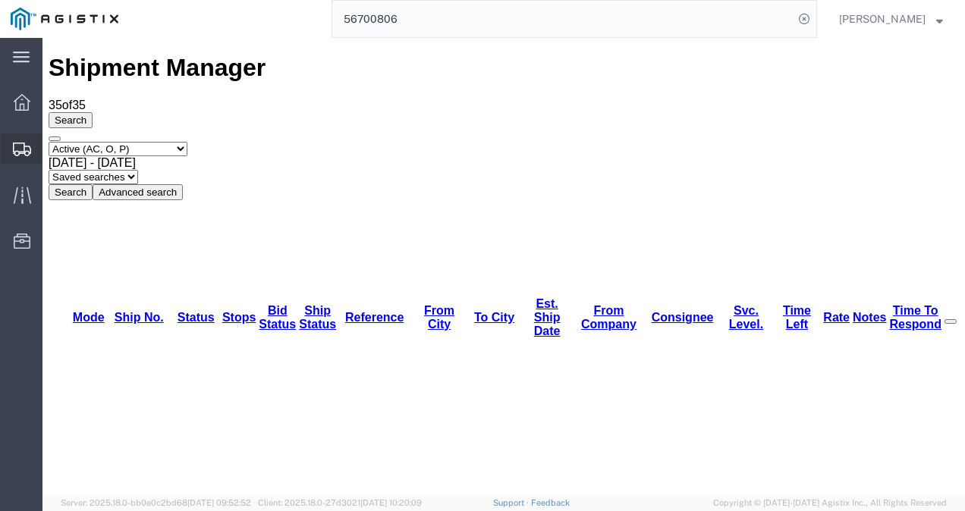
click at [52, 140] on span "Shipments" at bounding box center [47, 148] width 11 height 30
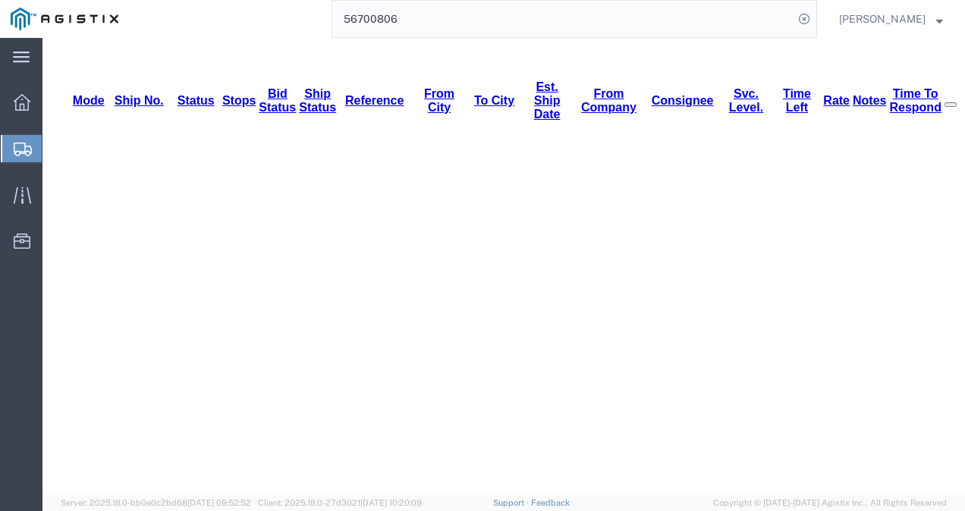
scroll to position [228, 0]
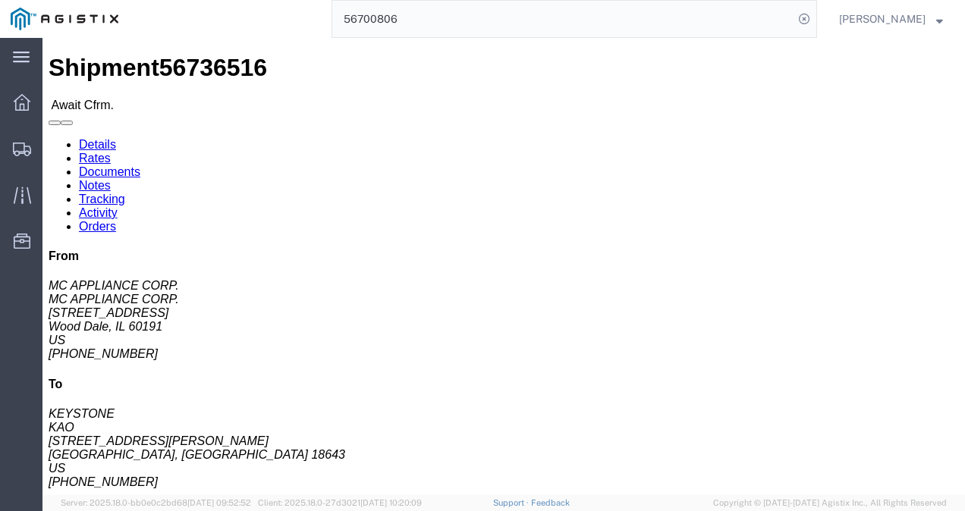
drag, startPoint x: 430, startPoint y: 292, endPoint x: 741, endPoint y: 372, distance: 321.0
click div "Leg 1 - Truckload Vehicle 1: Standard Dry Van (53 Feet) Number of trucks: 1"
click link "Rates"
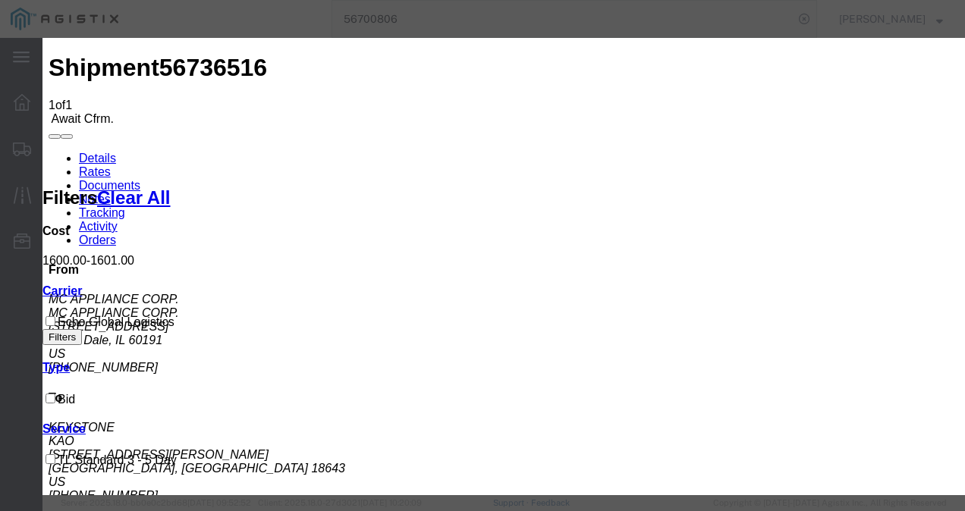
type input "19823721738"
type input "9879821372193987"
type input "98721398721987"
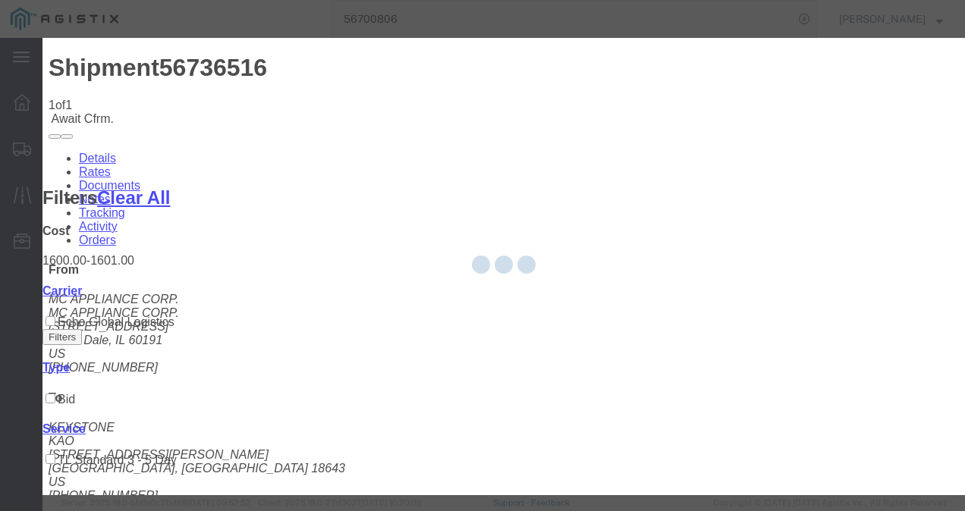
click at [634, 288] on div at bounding box center [503, 266] width 922 height 457
